Goal: Task Accomplishment & Management: Use online tool/utility

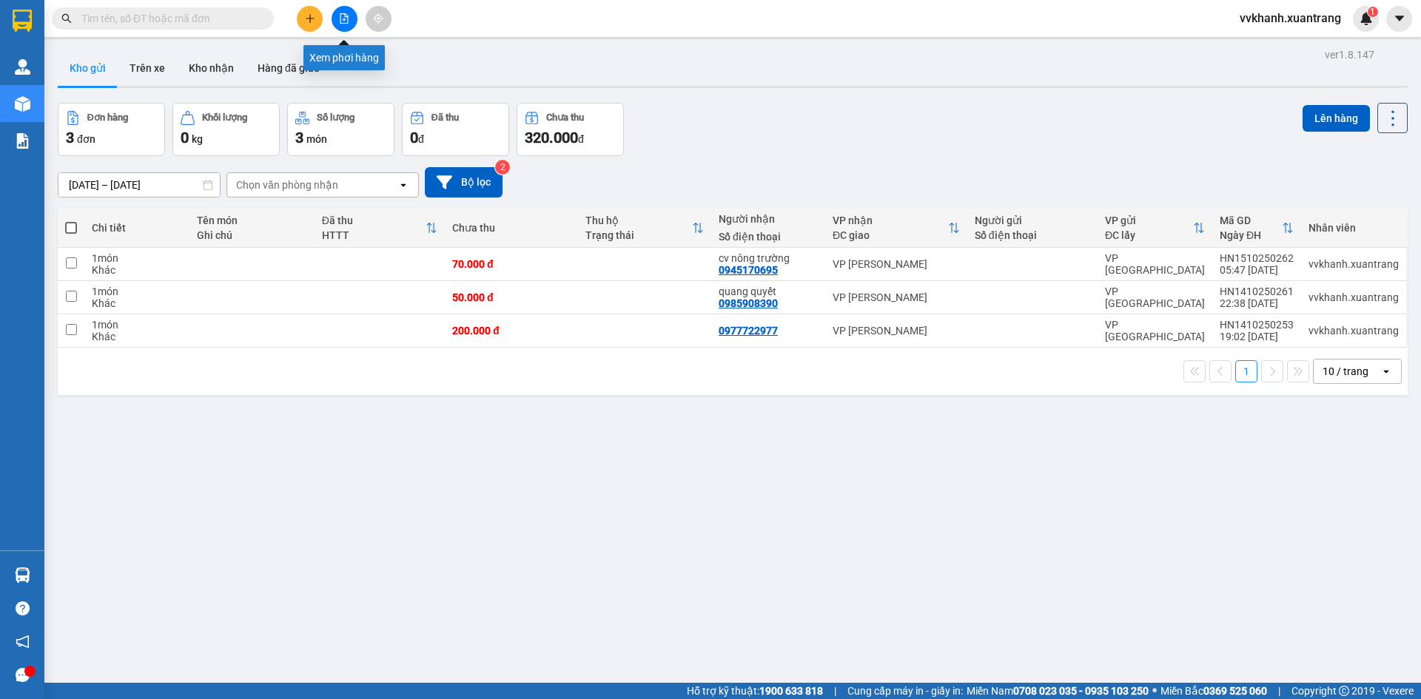
click at [340, 22] on icon "file-add" at bounding box center [344, 18] width 8 height 10
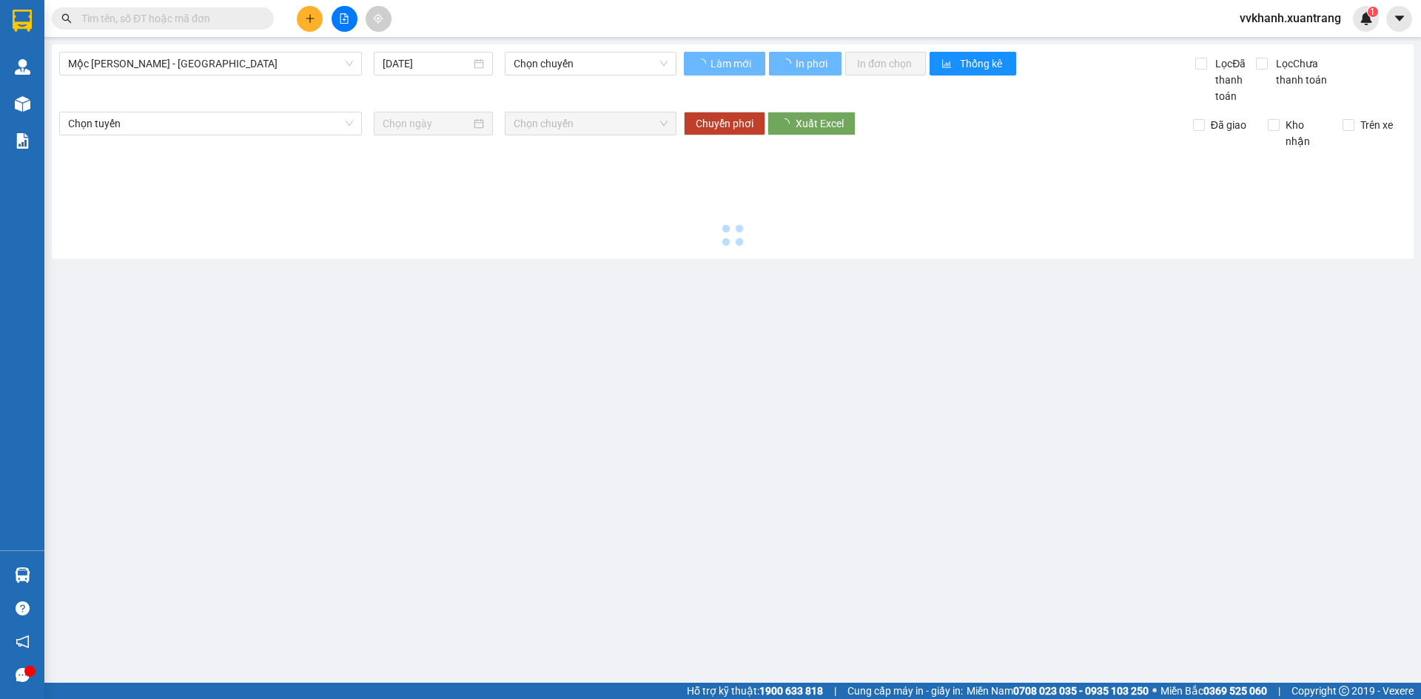
type input "[DATE]"
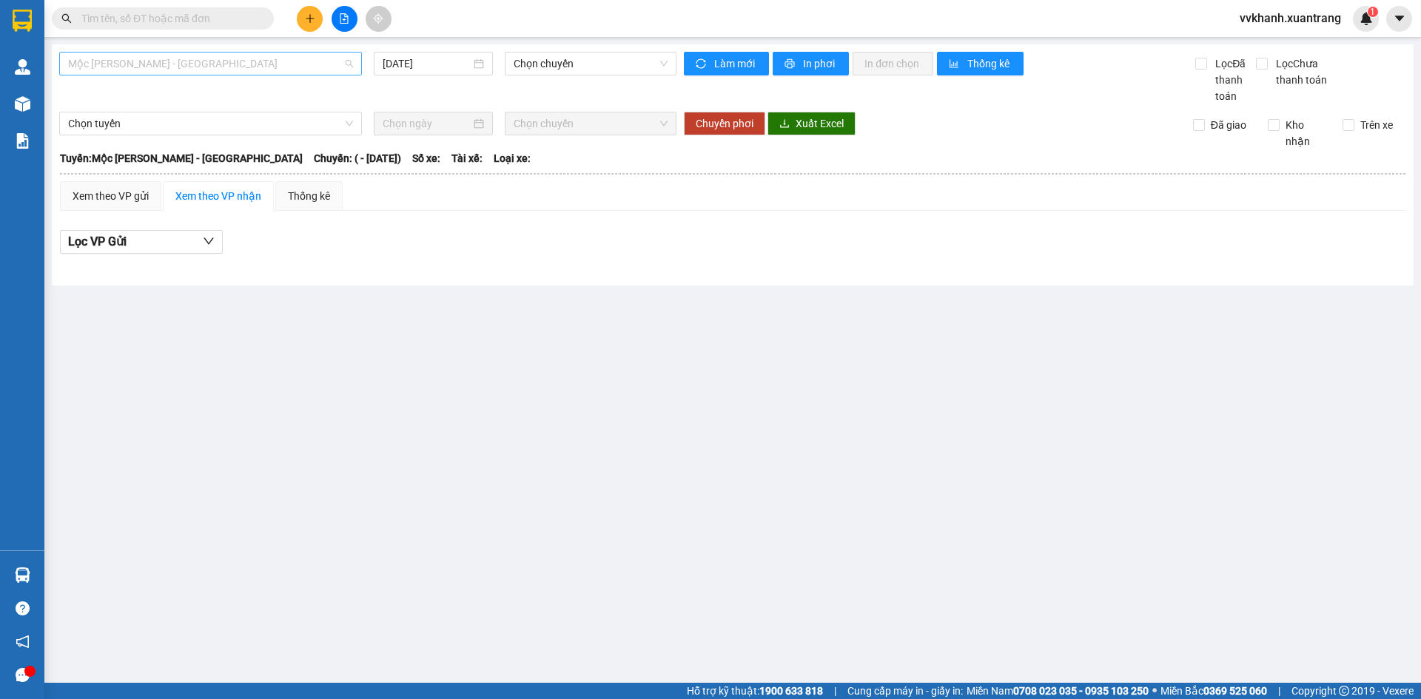
click at [296, 59] on span "Mộc [PERSON_NAME] - [GEOGRAPHIC_DATA]" at bounding box center [210, 64] width 285 height 22
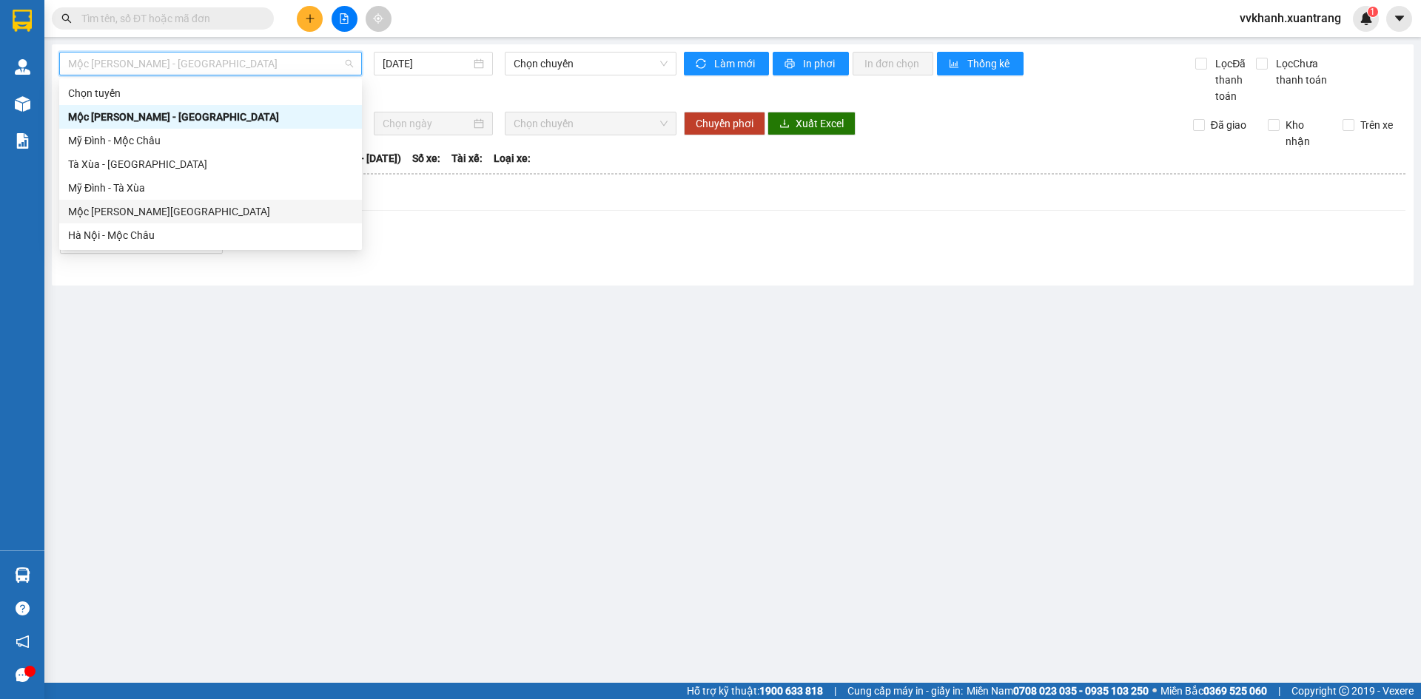
click at [180, 216] on div "Mộc [PERSON_NAME][GEOGRAPHIC_DATA]" at bounding box center [210, 212] width 285 height 16
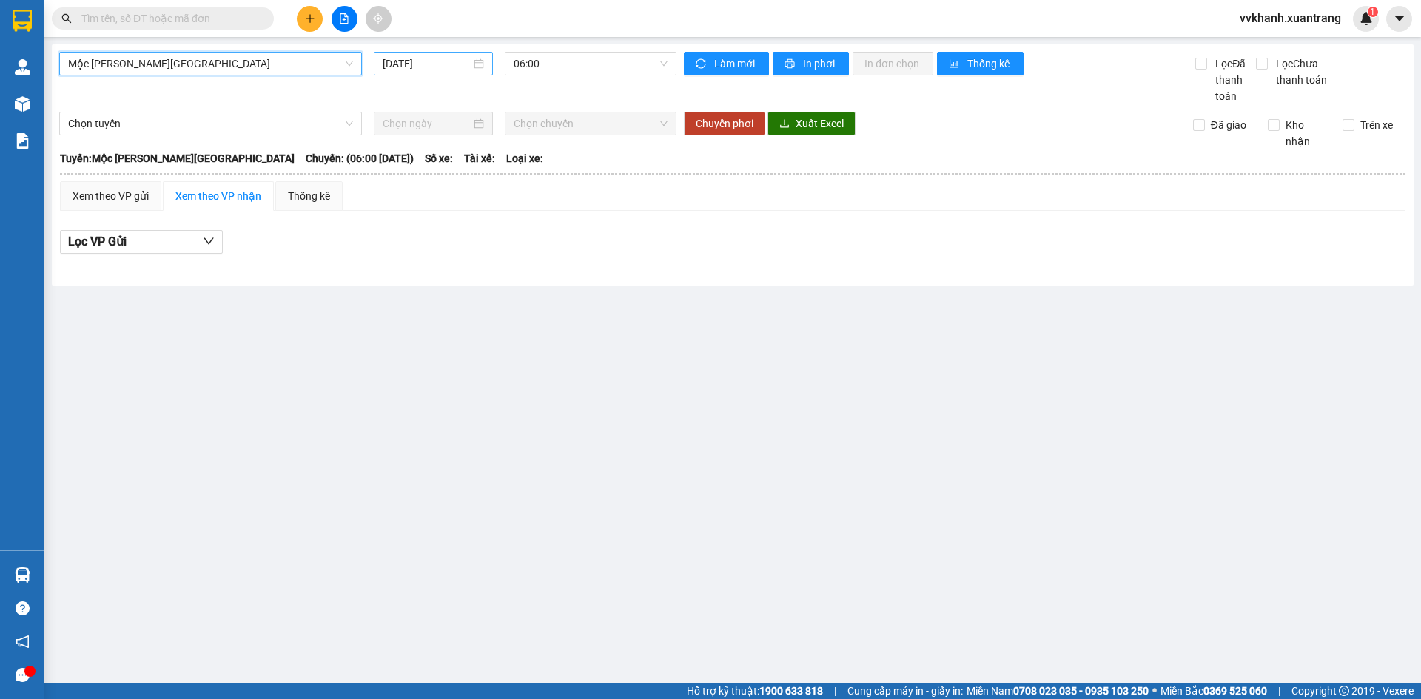
click at [437, 61] on input "[DATE]" at bounding box center [427, 64] width 88 height 16
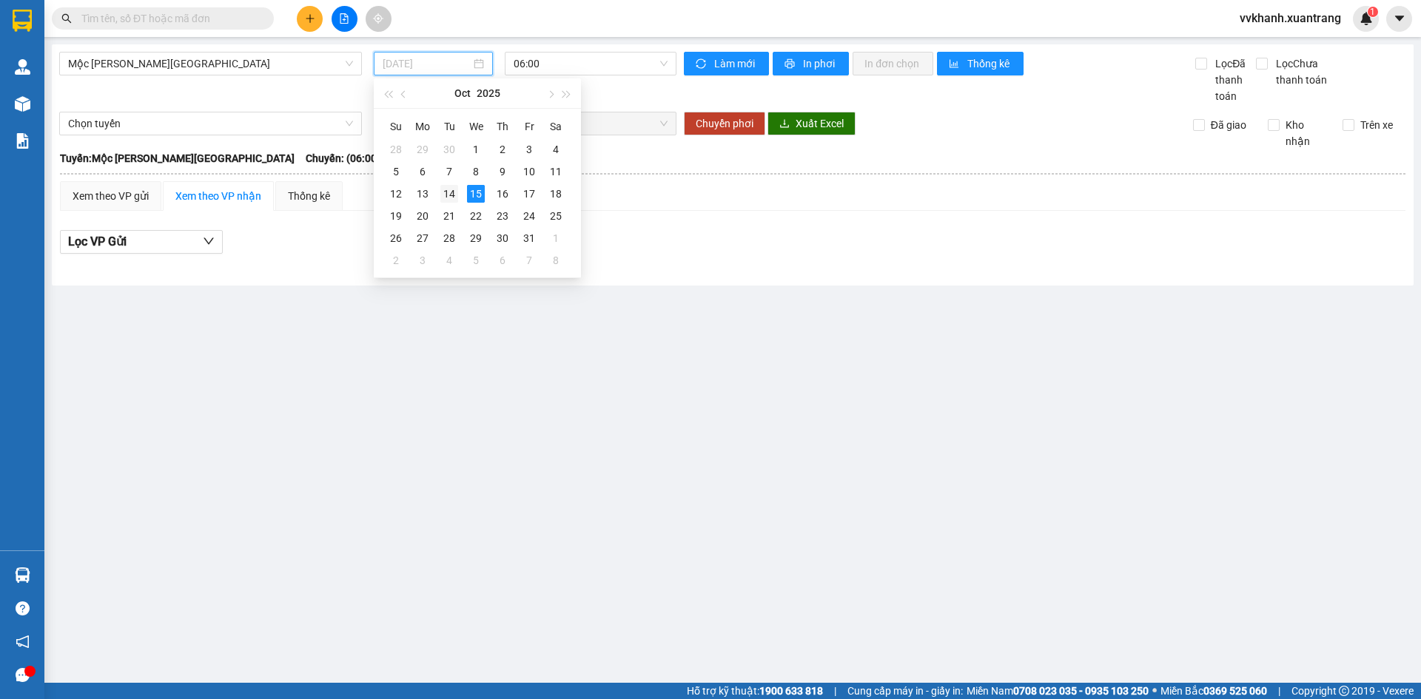
click at [449, 195] on div "14" at bounding box center [449, 194] width 18 height 18
type input "[DATE]"
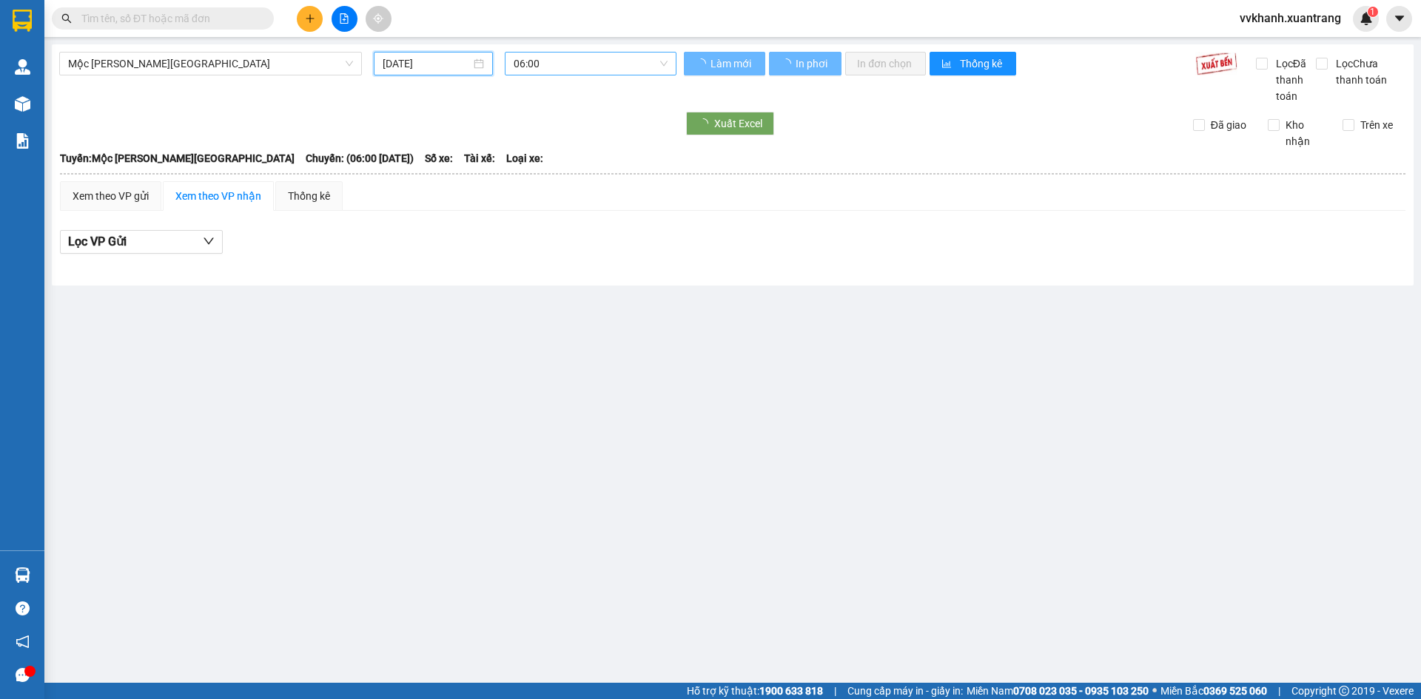
click at [542, 54] on span "06:00" at bounding box center [591, 64] width 154 height 22
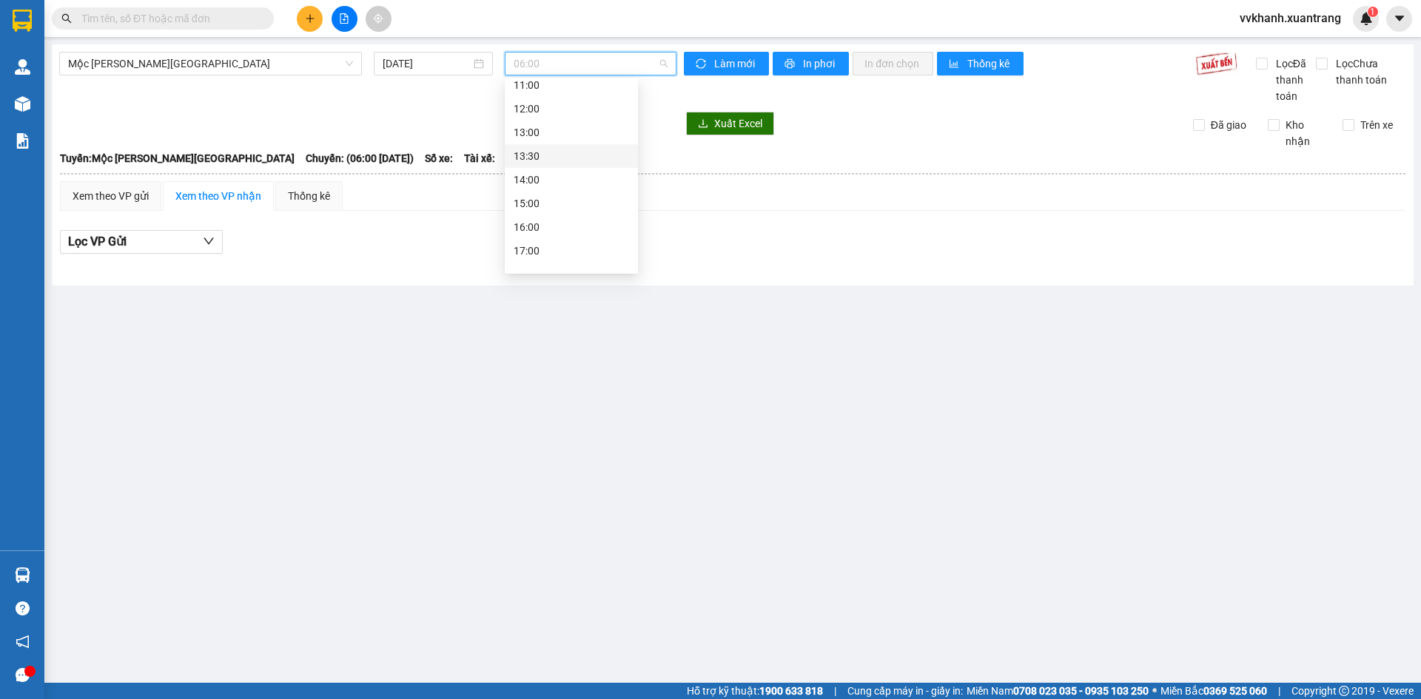
scroll to position [213, 0]
click at [540, 212] on div "18:00" at bounding box center [571, 212] width 115 height 16
